Goal: Task Accomplishment & Management: Use online tool/utility

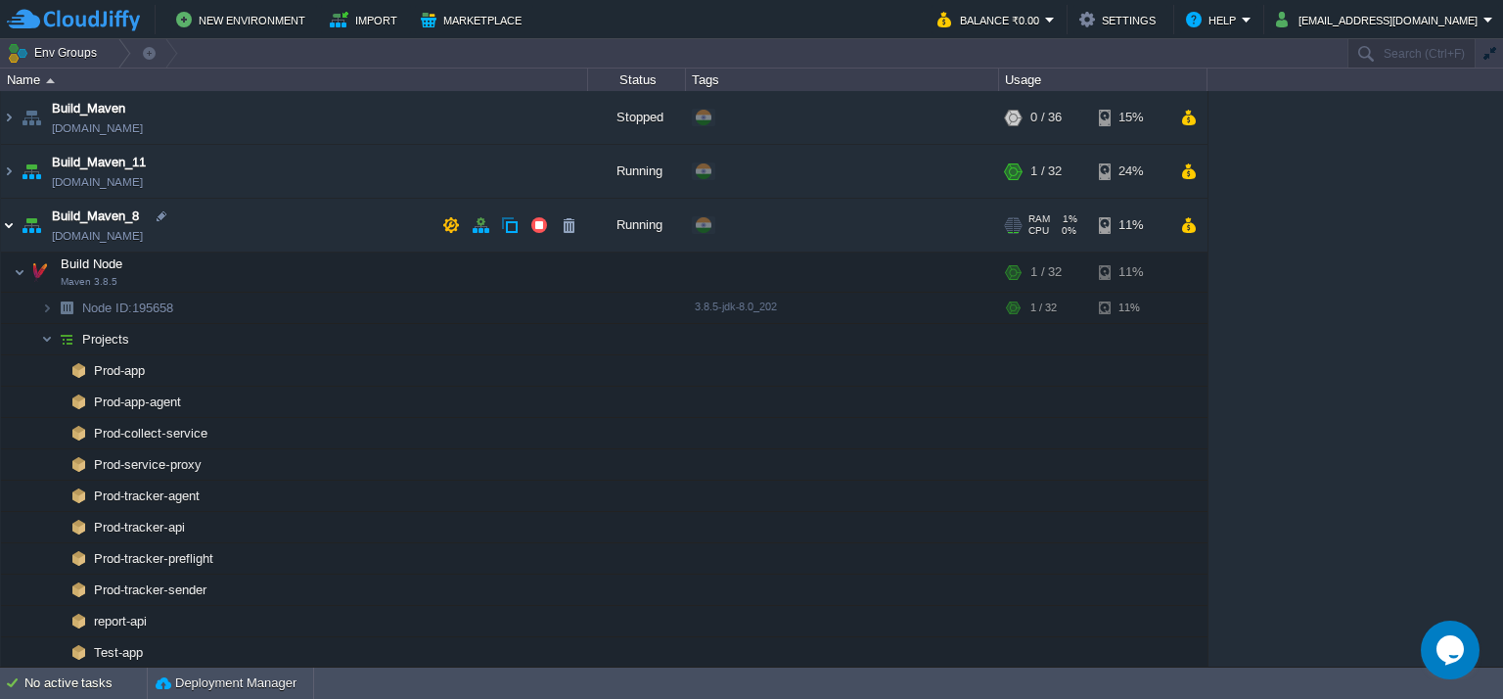
click at [11, 229] on img at bounding box center [9, 225] width 16 height 53
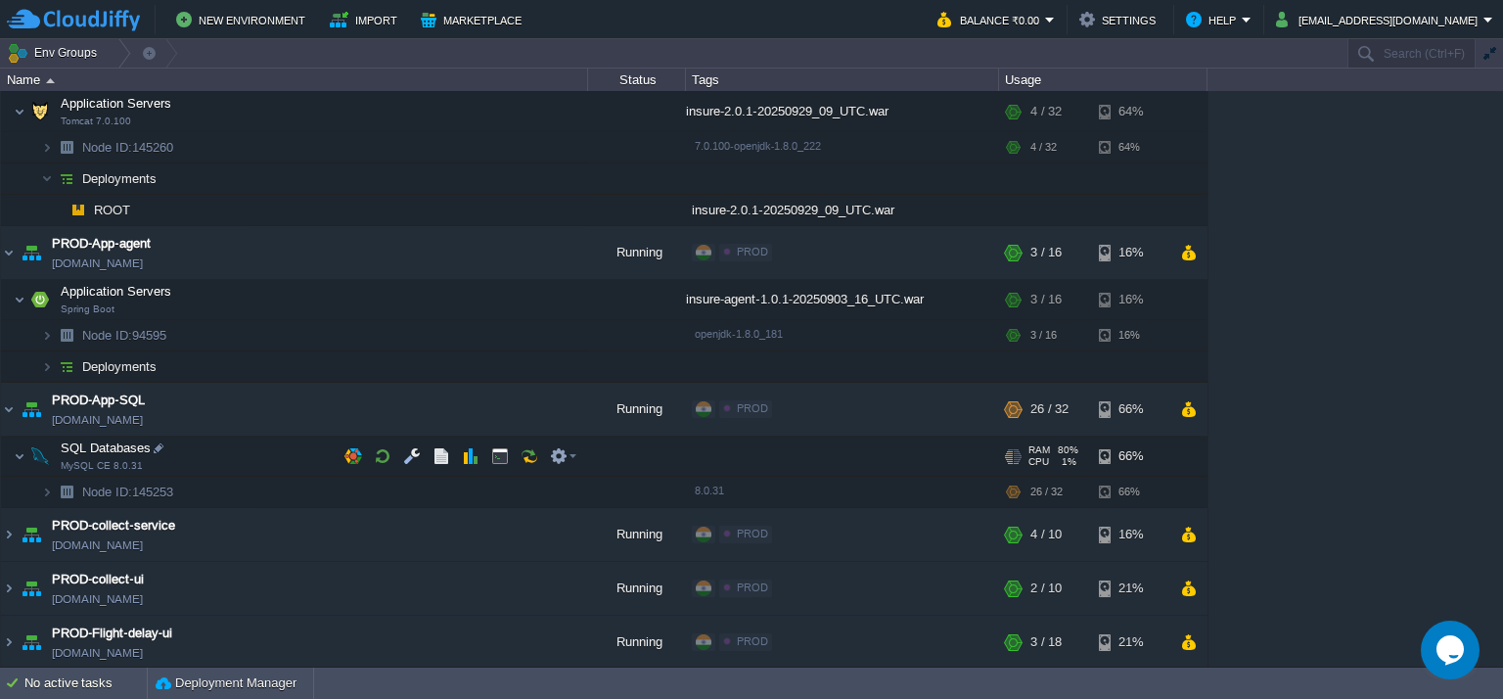
scroll to position [391, 0]
click at [3, 252] on img at bounding box center [9, 254] width 16 height 53
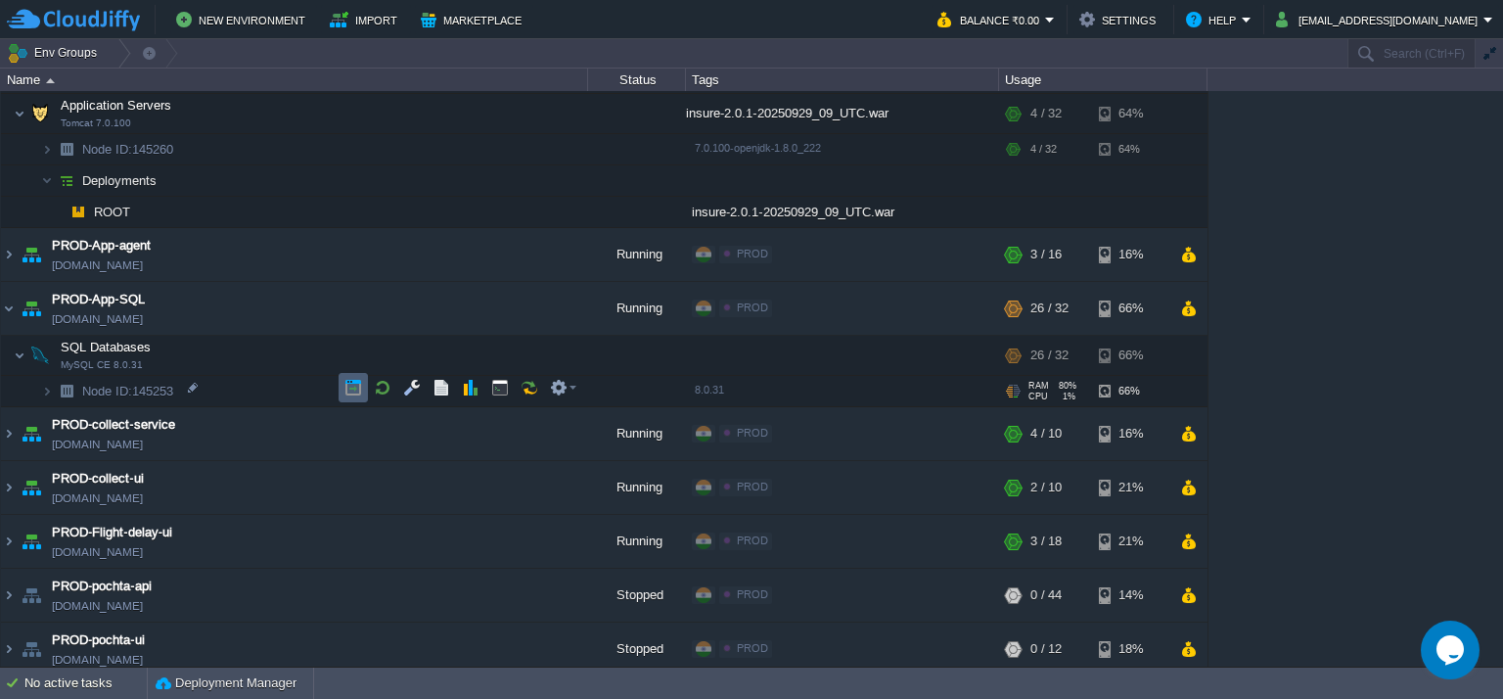
click at [352, 398] on td at bounding box center [353, 387] width 29 height 29
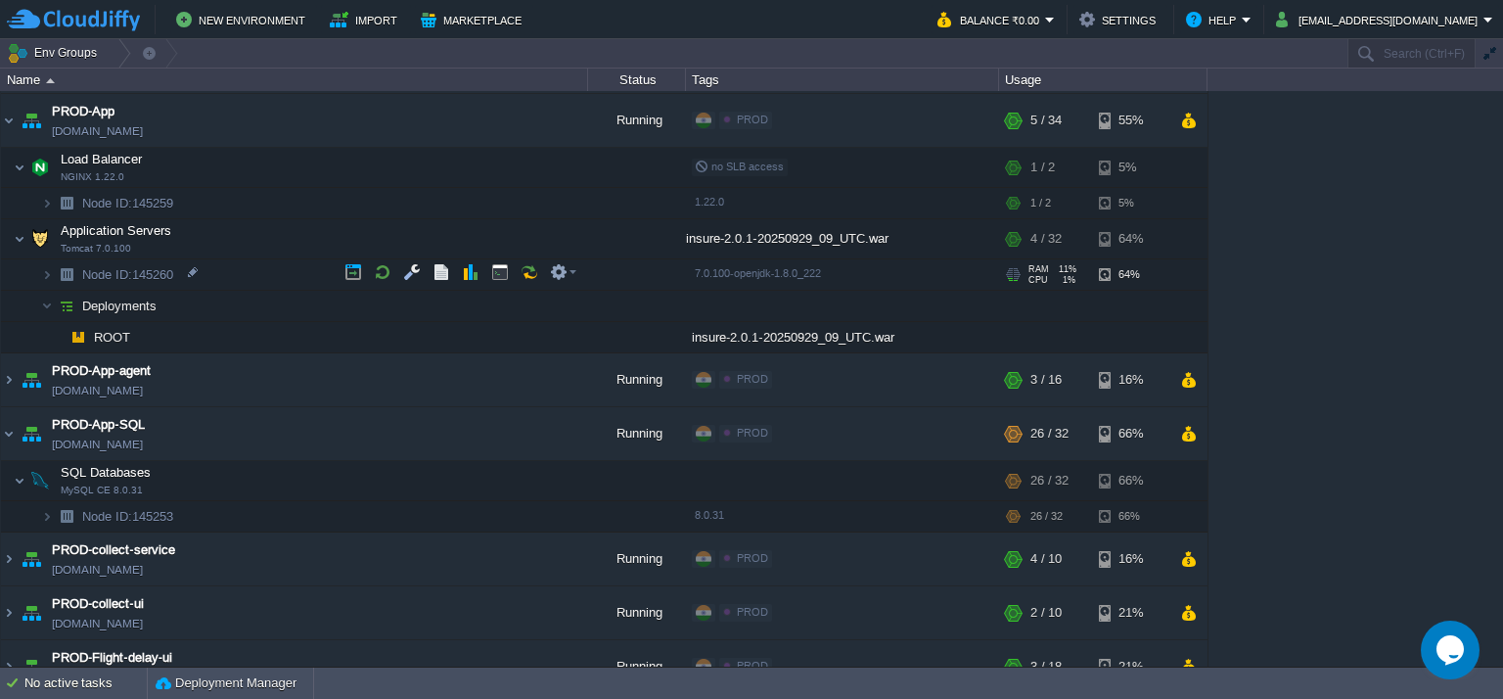
scroll to position [250, 0]
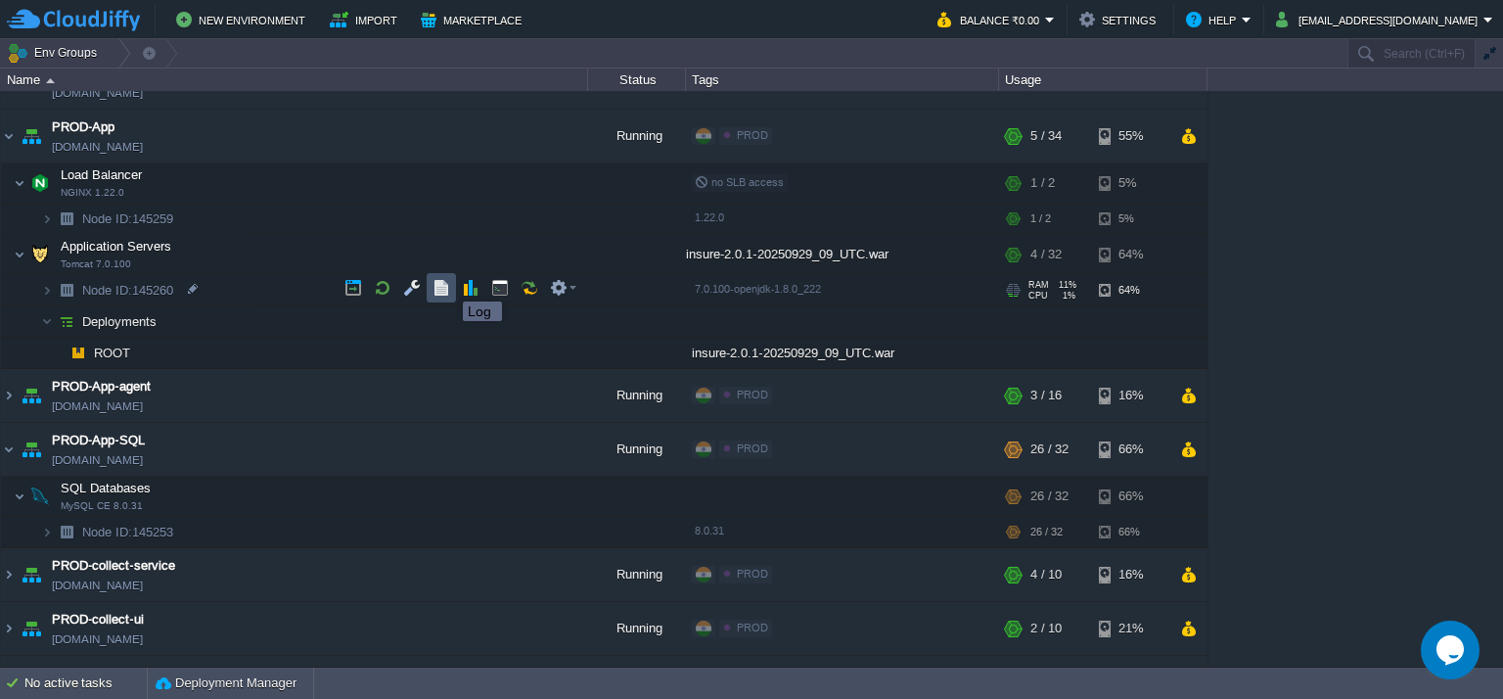
click at [446, 284] on button "button" at bounding box center [441, 288] width 18 height 18
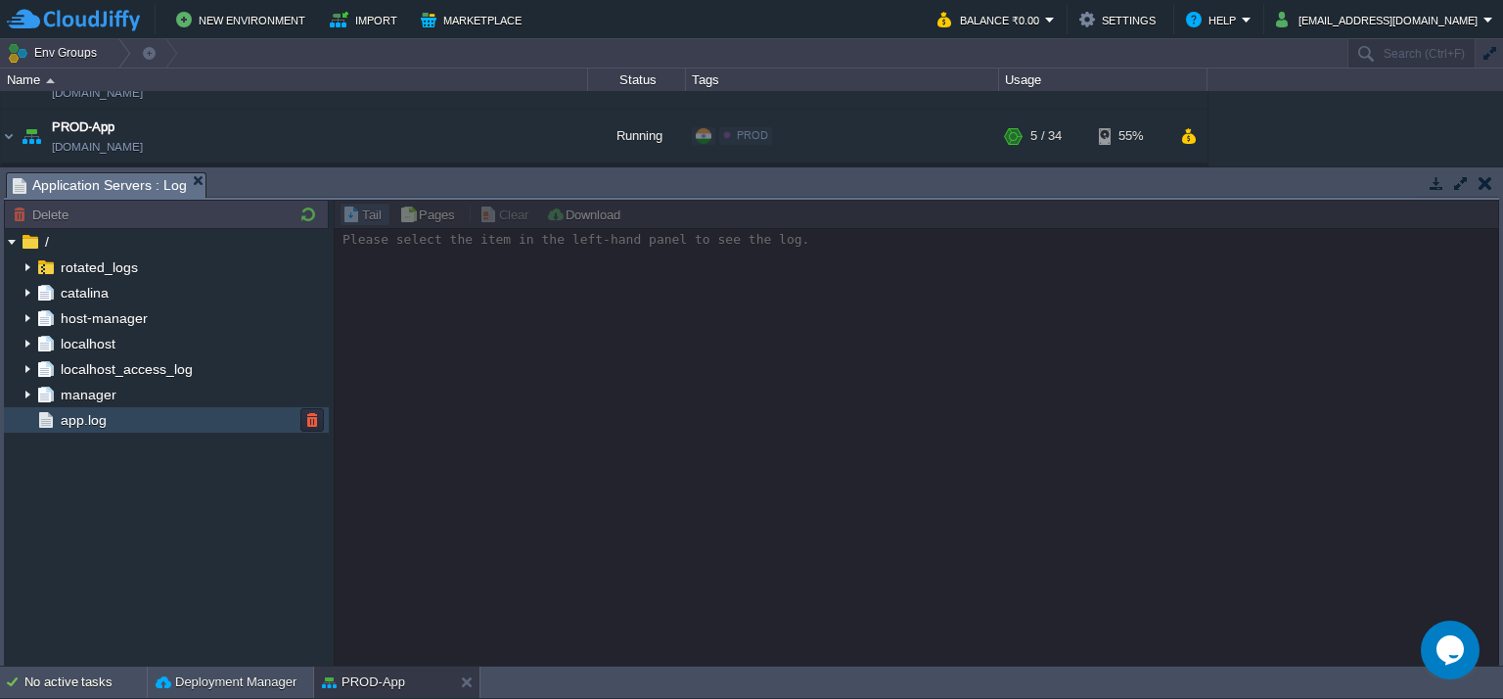
click at [64, 416] on span "app.log" at bounding box center [83, 420] width 53 height 18
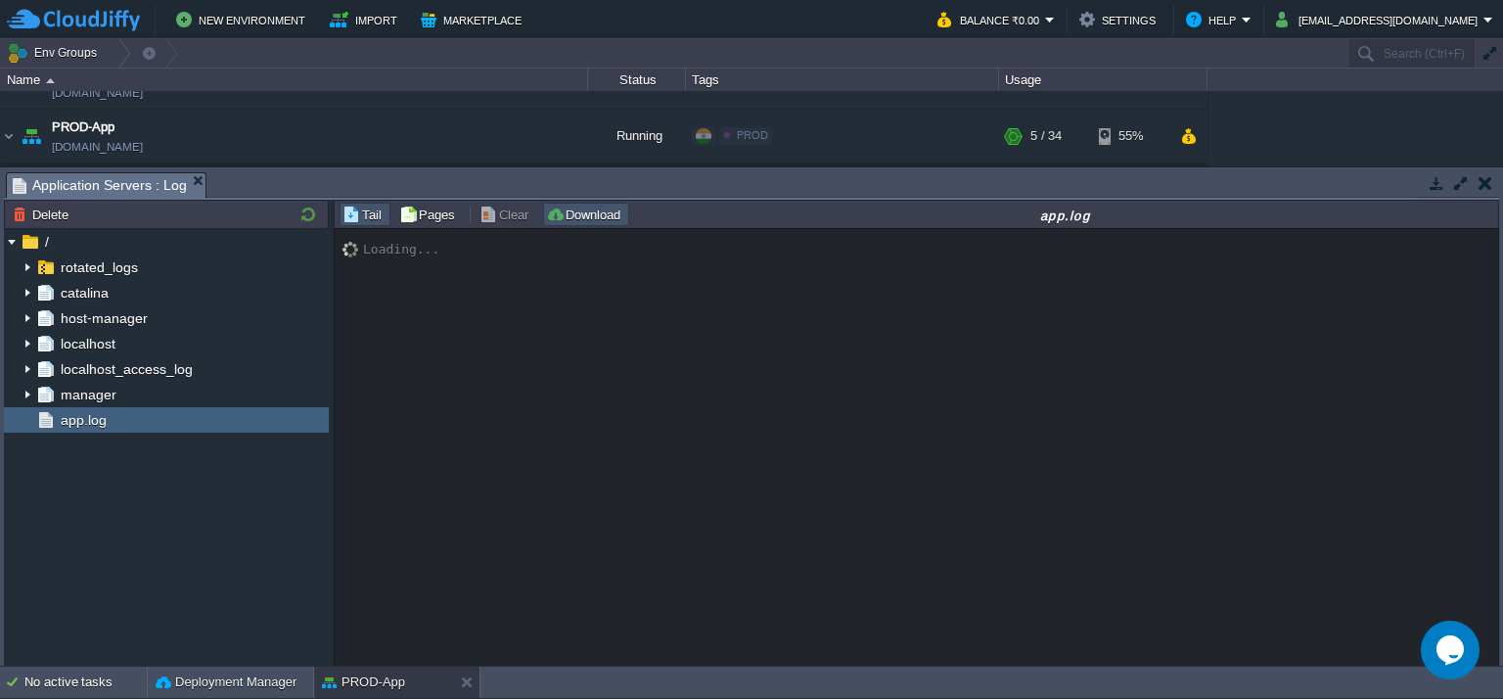
click at [585, 208] on button "Download" at bounding box center [586, 214] width 80 height 18
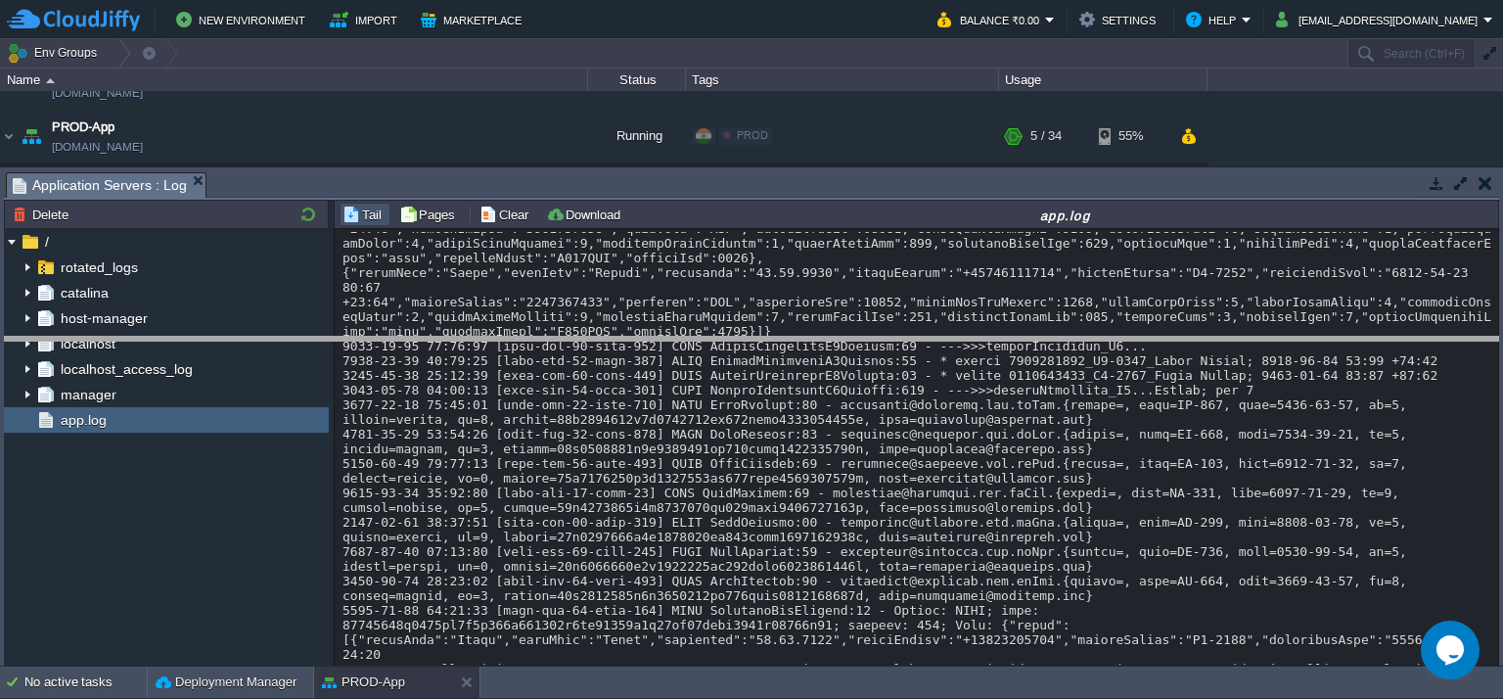
drag, startPoint x: 240, startPoint y: 184, endPoint x: 219, endPoint y: 347, distance: 164.7
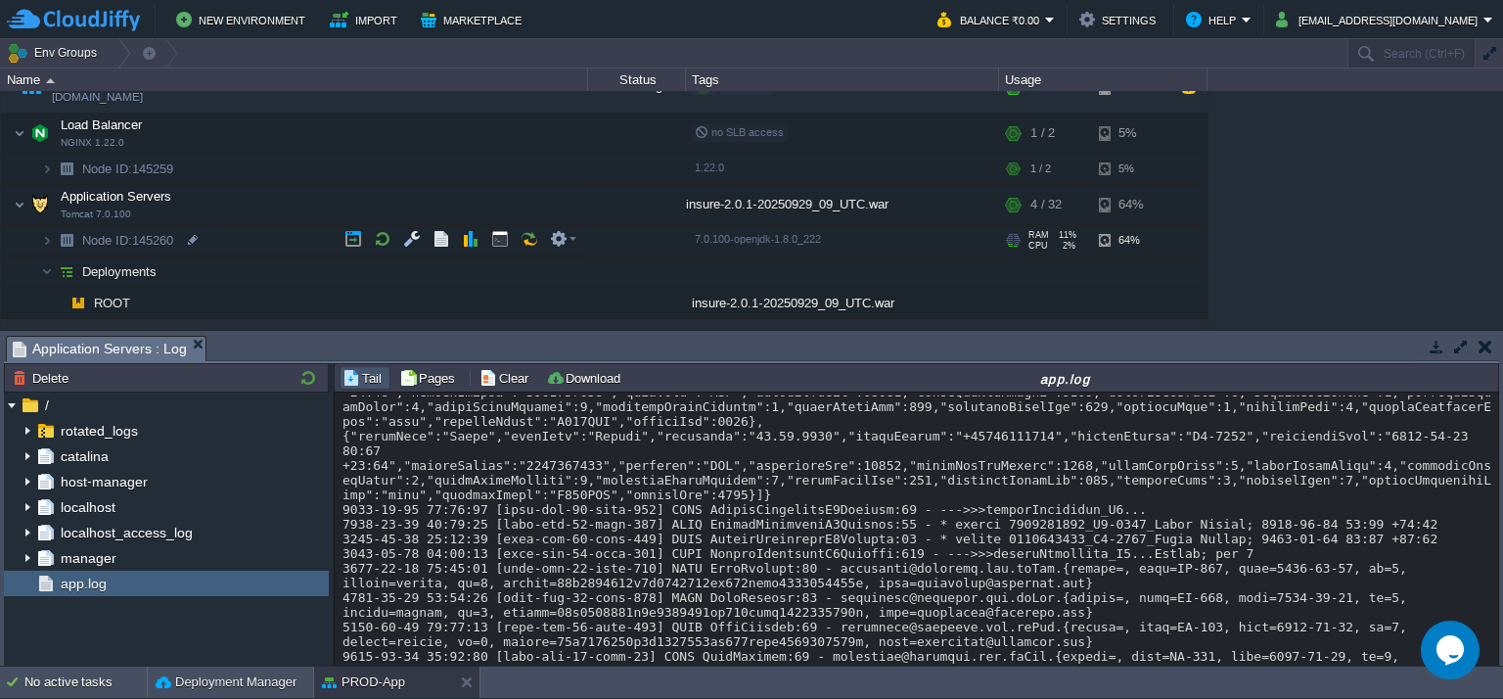
scroll to position [309, 0]
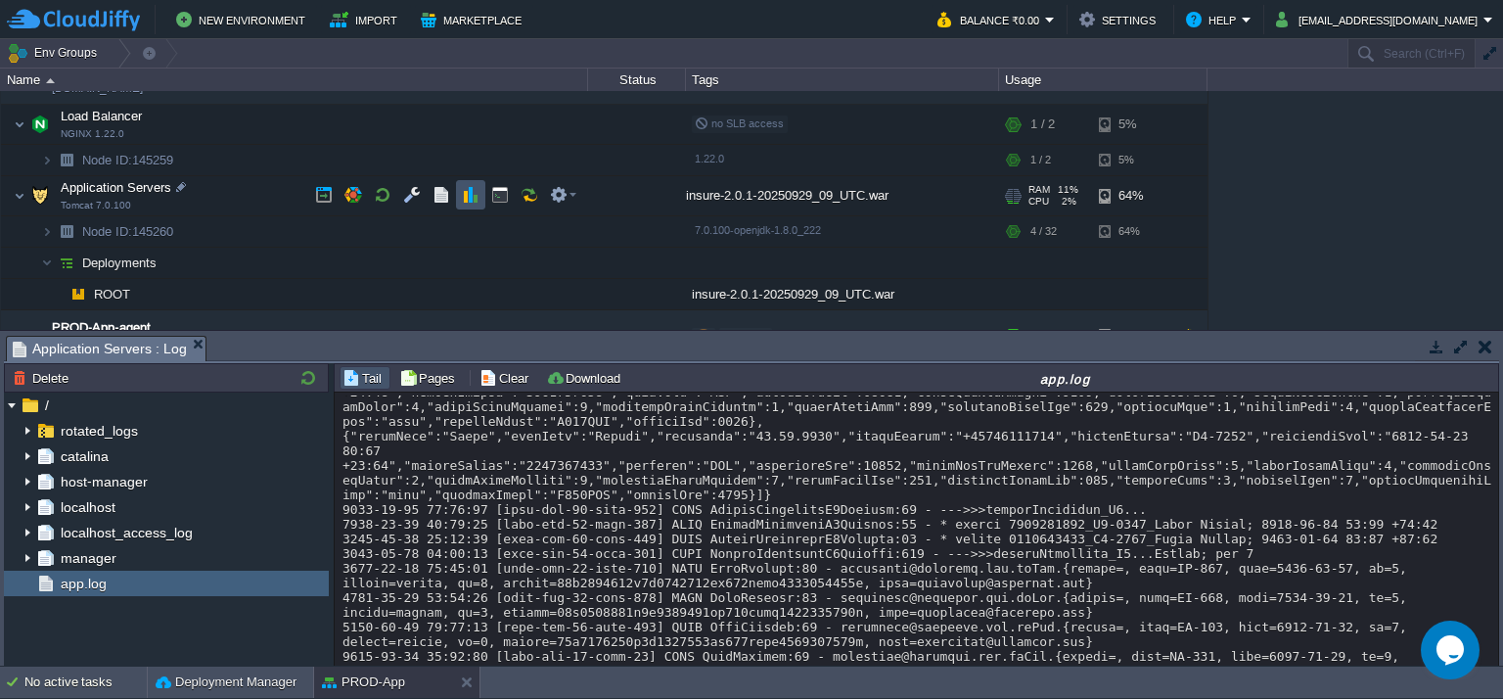
click at [469, 193] on button "button" at bounding box center [471, 195] width 18 height 18
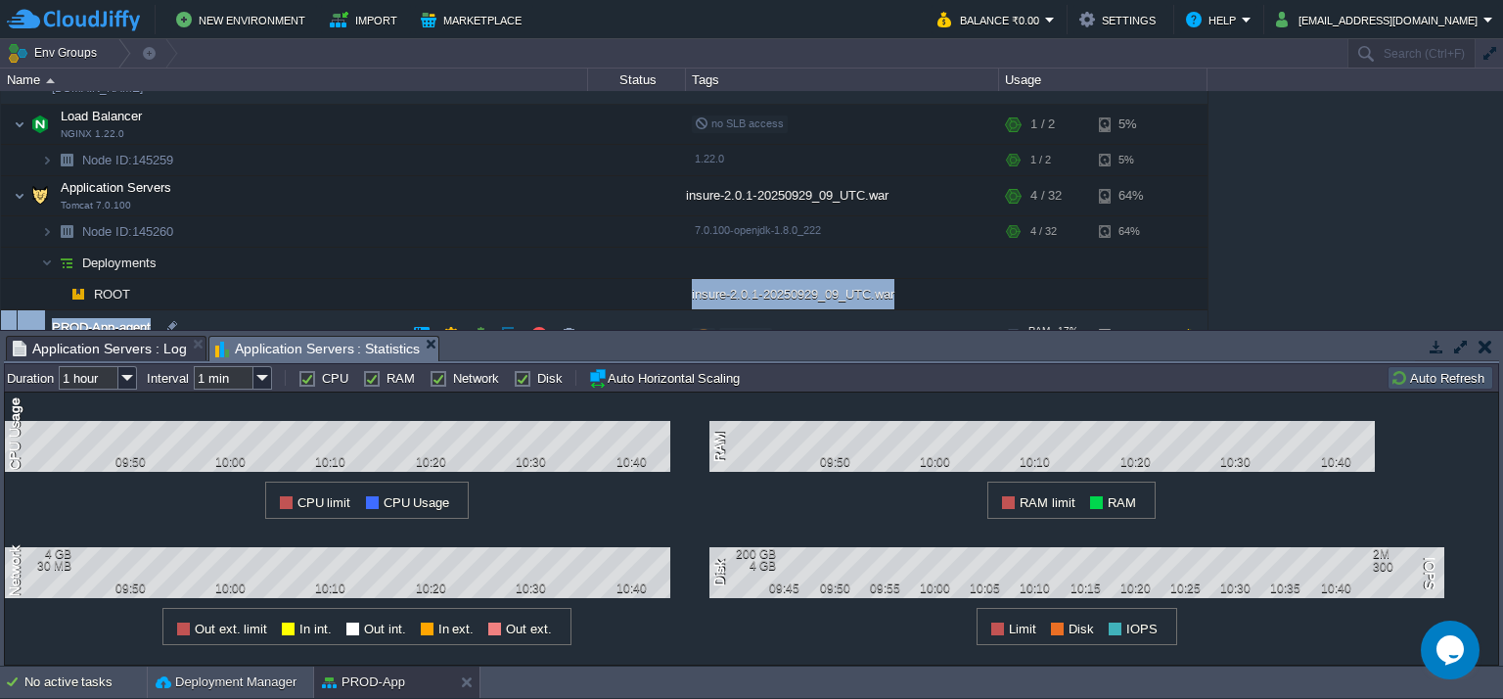
drag, startPoint x: 518, startPoint y: 316, endPoint x: 520, endPoint y: 303, distance: 12.9
click at [520, 303] on table "Build_Maven [DOMAIN_NAME] Stopped + Add to Env Group RAM 0% CPU 0% 0 / 36 15% B…" at bounding box center [604, 647] width 1208 height 1730
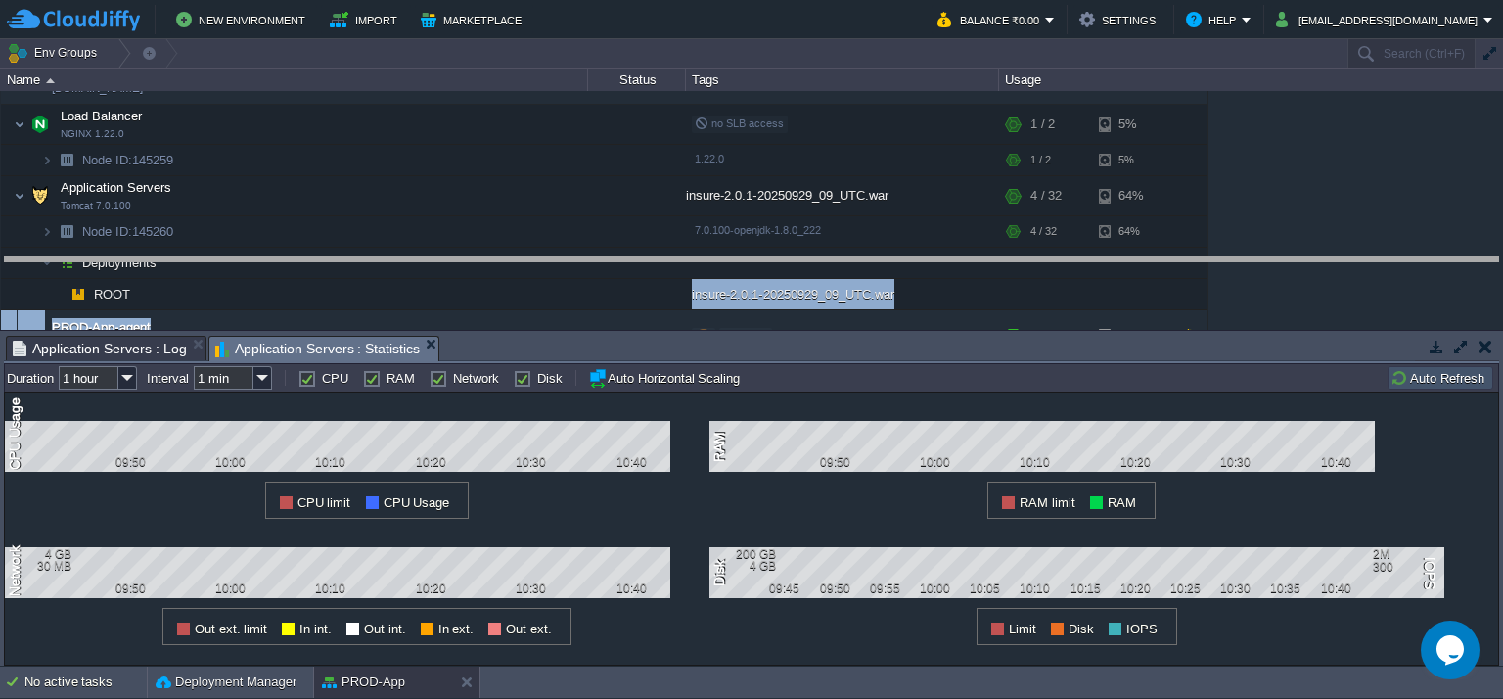
drag, startPoint x: 515, startPoint y: 339, endPoint x: 535, endPoint y: 261, distance: 80.9
click at [535, 261] on body "New Environment Import Marketplace Bonus ₹0.00 Upgrade Account Balance ₹0.00 Se…" at bounding box center [751, 349] width 1503 height 699
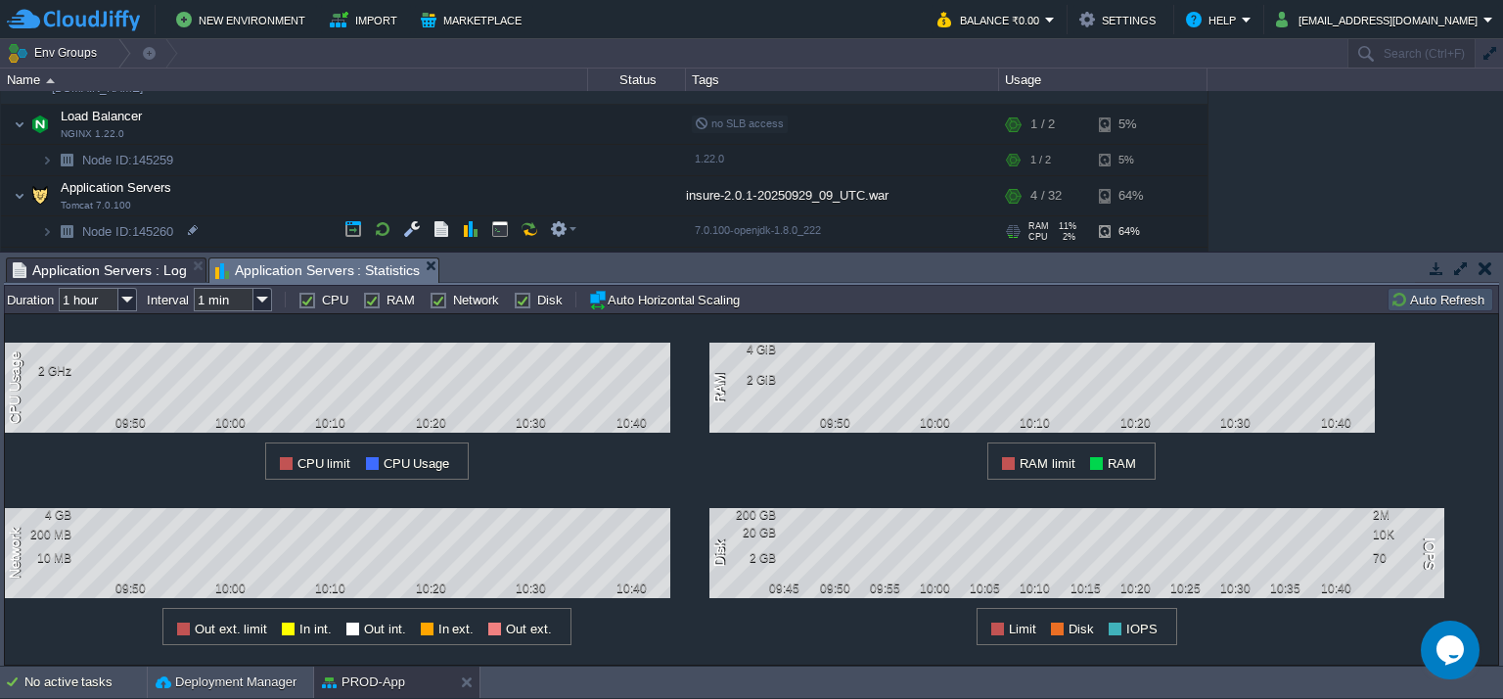
click at [236, 227] on td "Node ID: 145260" at bounding box center [294, 231] width 587 height 31
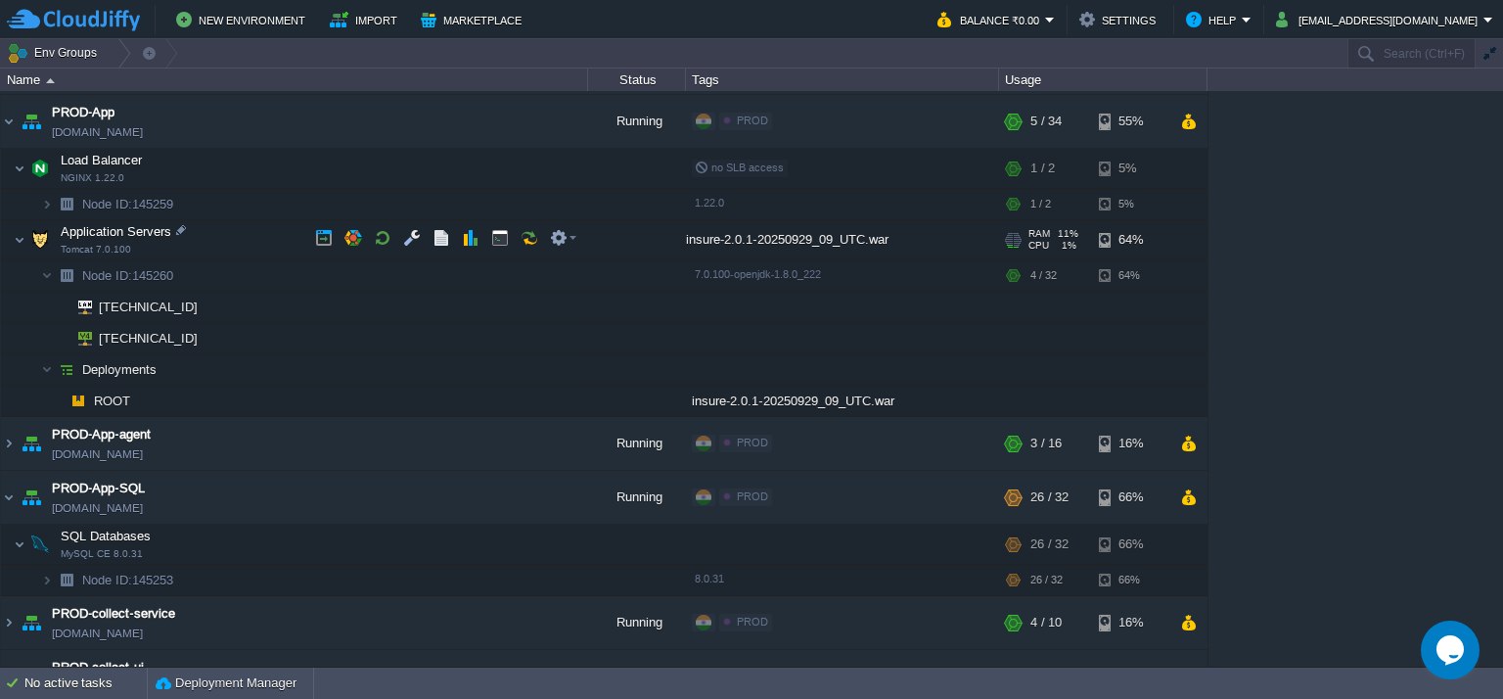
scroll to position [278, 0]
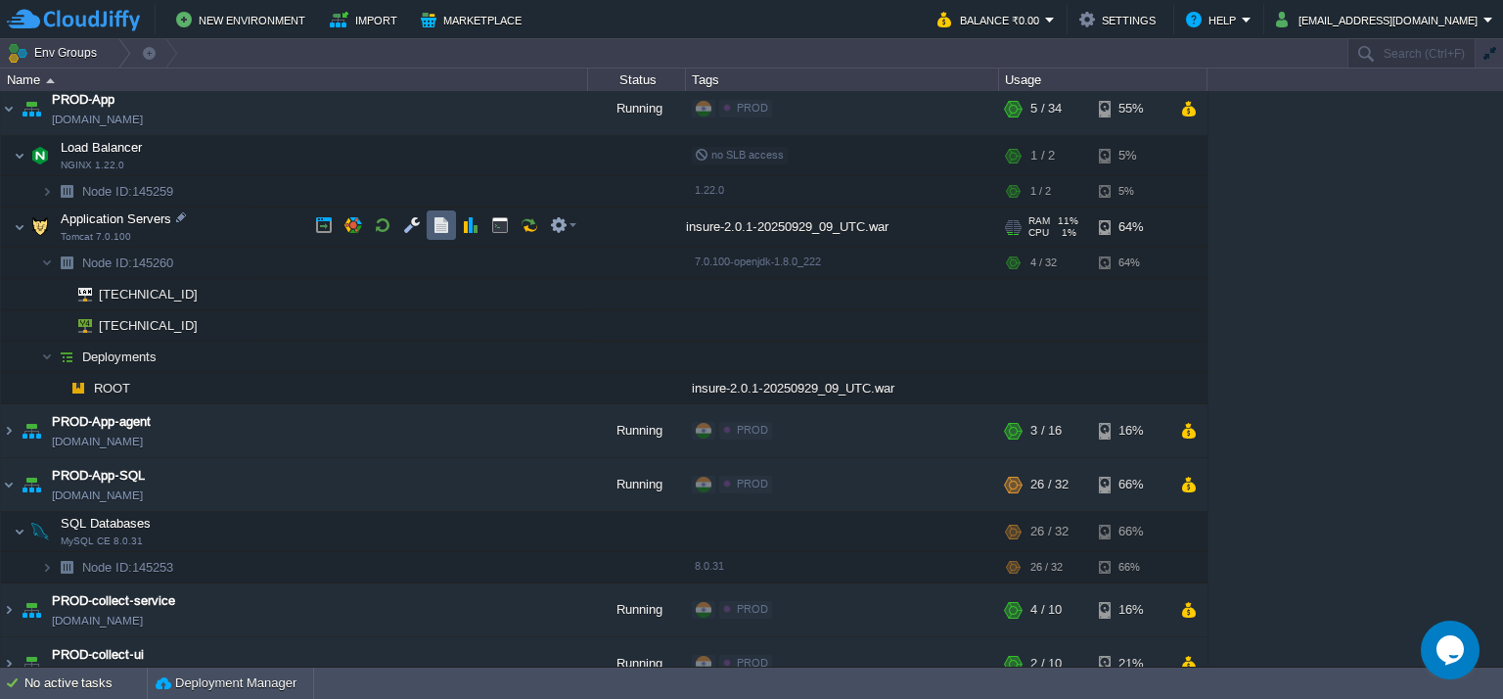
click at [447, 232] on button "button" at bounding box center [441, 225] width 18 height 18
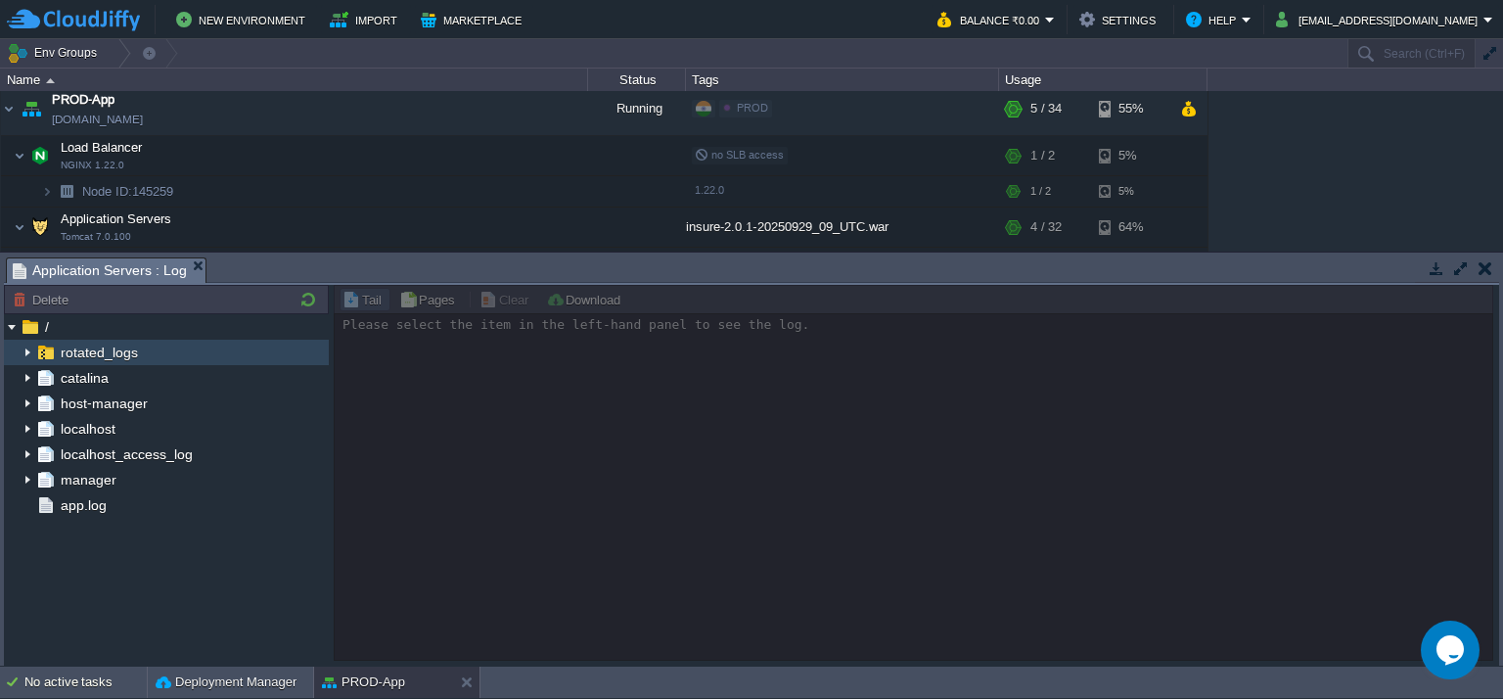
click at [25, 351] on img at bounding box center [28, 351] width 16 height 25
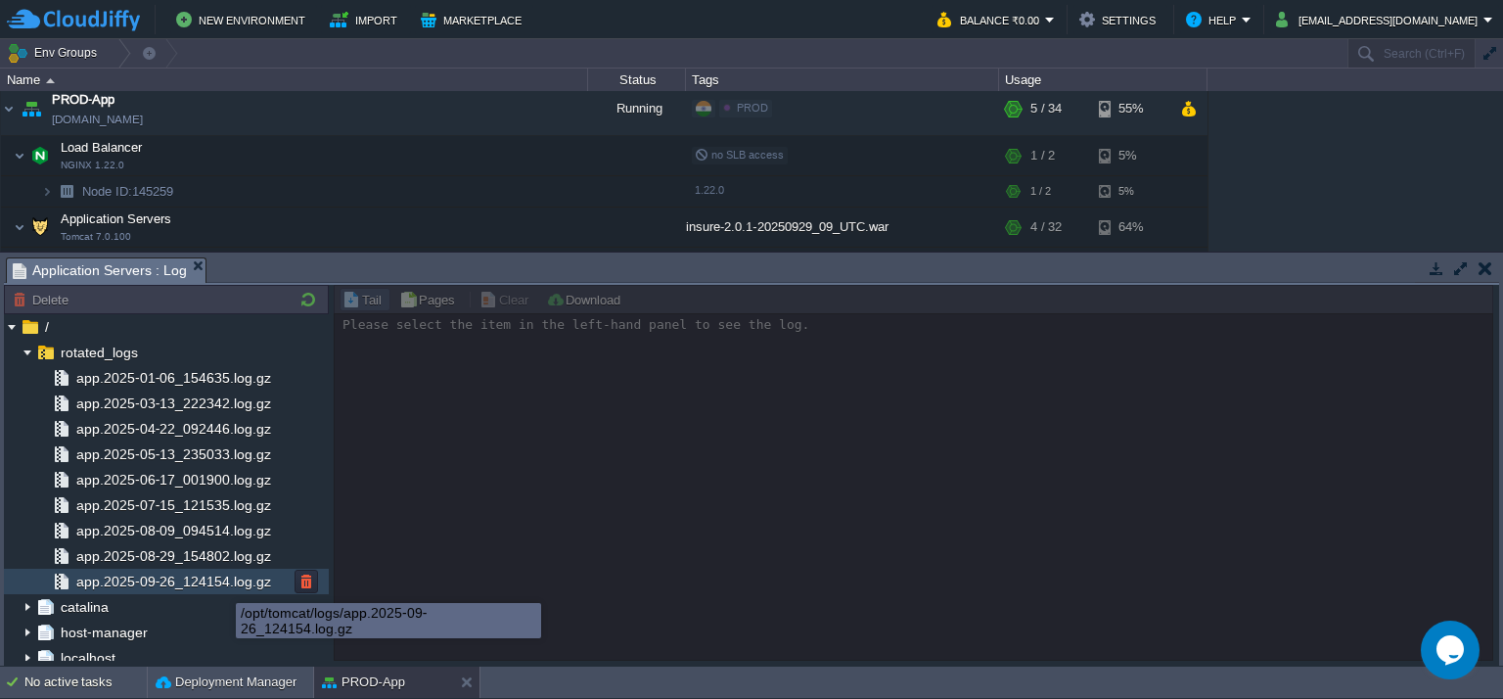
click at [193, 574] on span "app.2025-09-26_124154.log.gz" at bounding box center [173, 581] width 202 height 18
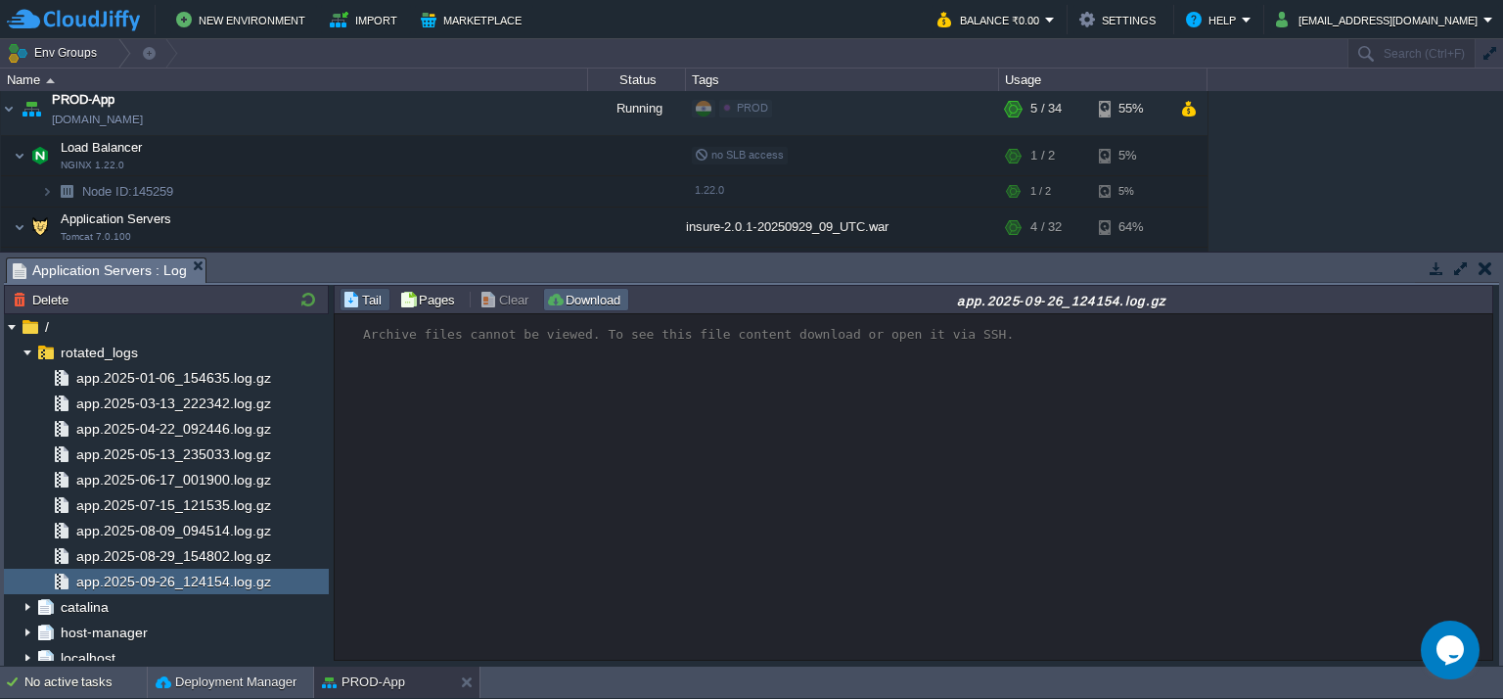
click at [575, 289] on td "Download" at bounding box center [586, 299] width 86 height 23
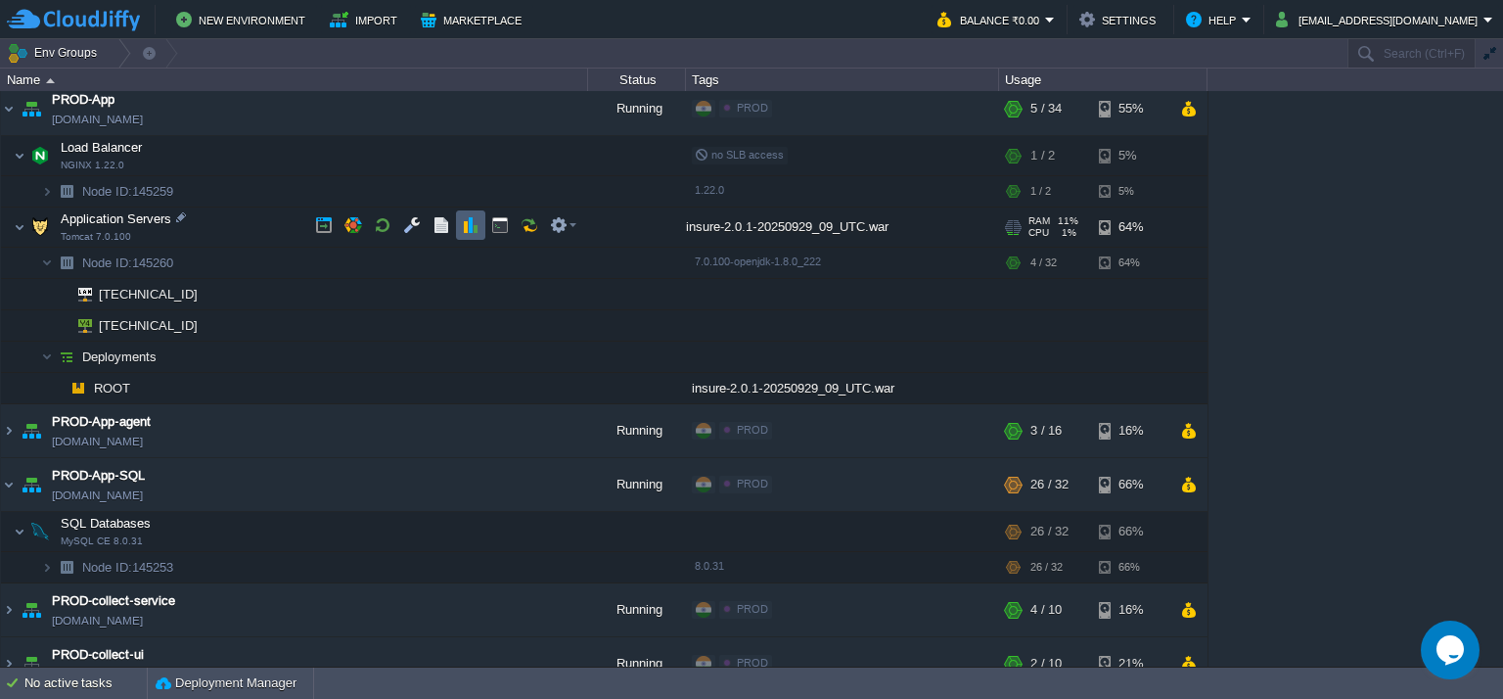
click at [470, 211] on td at bounding box center [470, 224] width 29 height 29
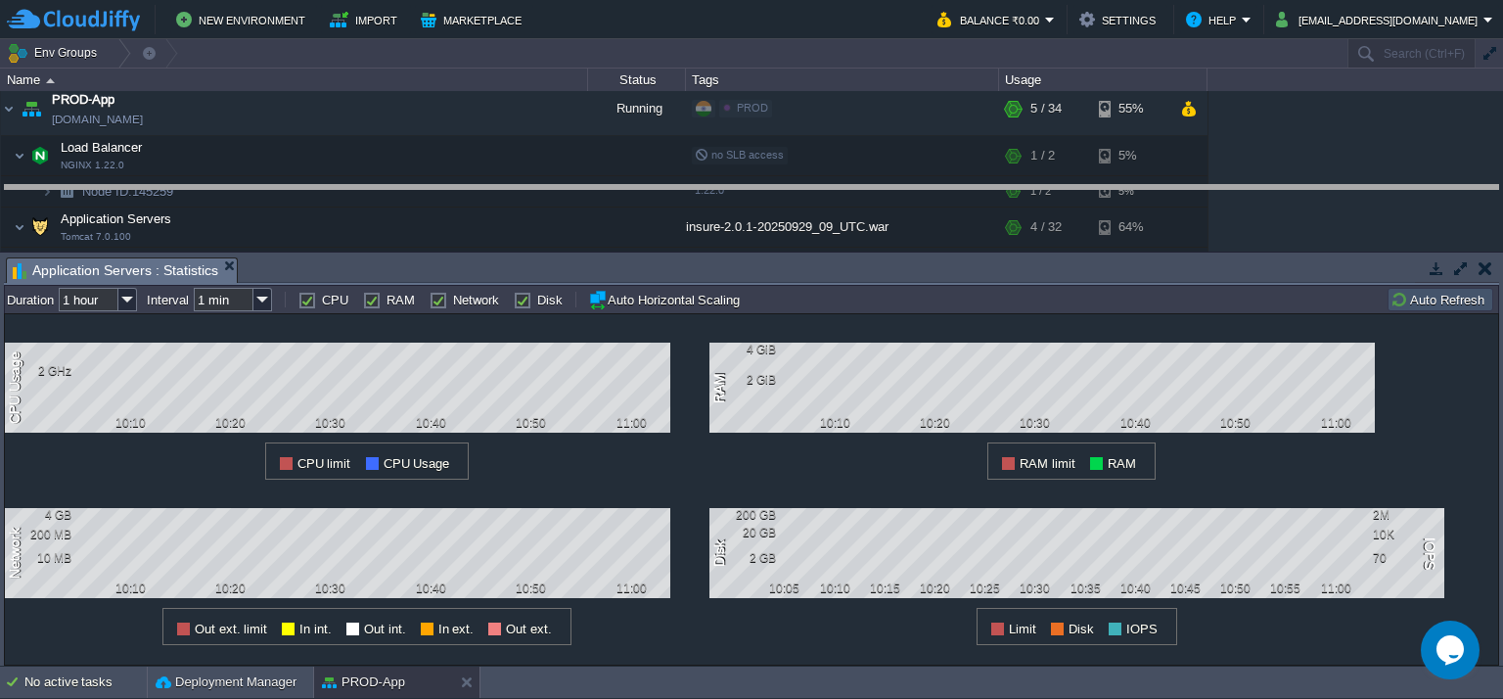
drag, startPoint x: 720, startPoint y: 267, endPoint x: 728, endPoint y: 194, distance: 73.8
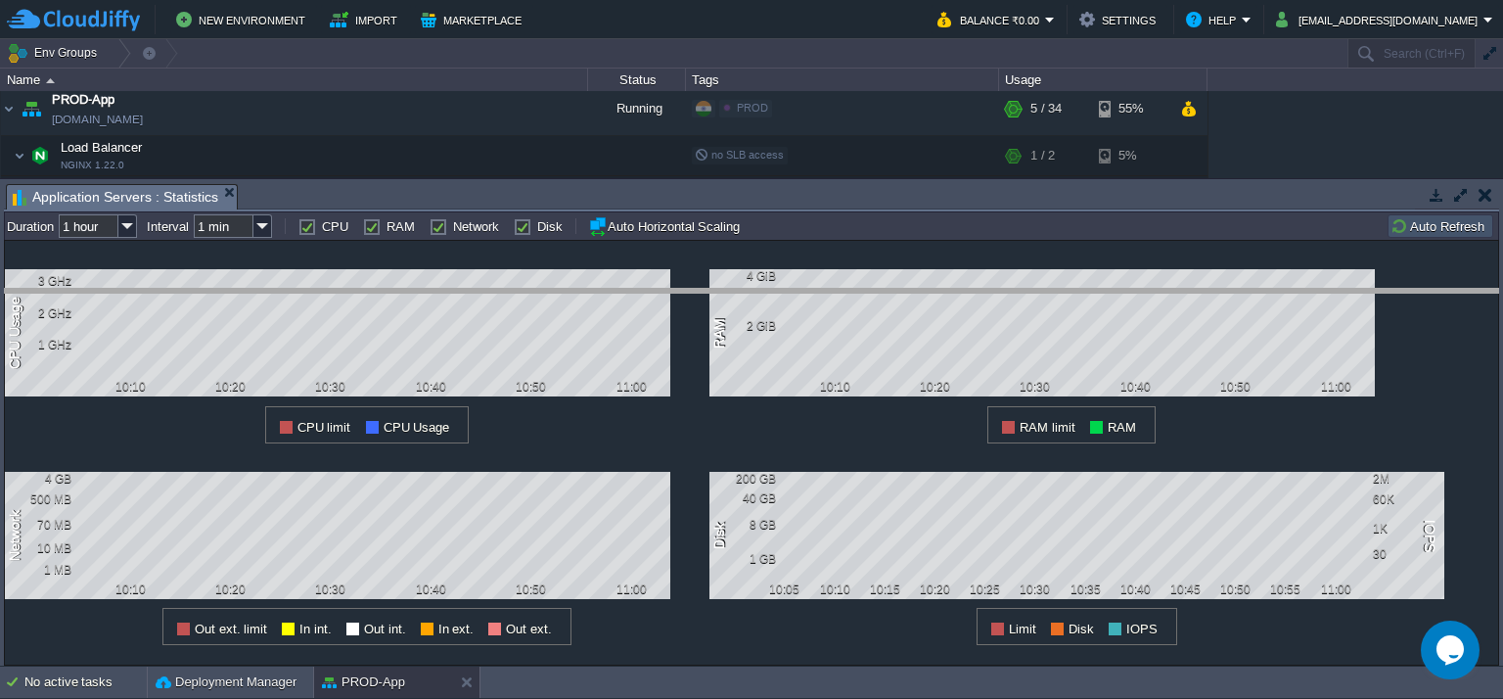
drag, startPoint x: 728, startPoint y: 194, endPoint x: 693, endPoint y: 299, distance: 111.4
